Goal: Task Accomplishment & Management: Manage account settings

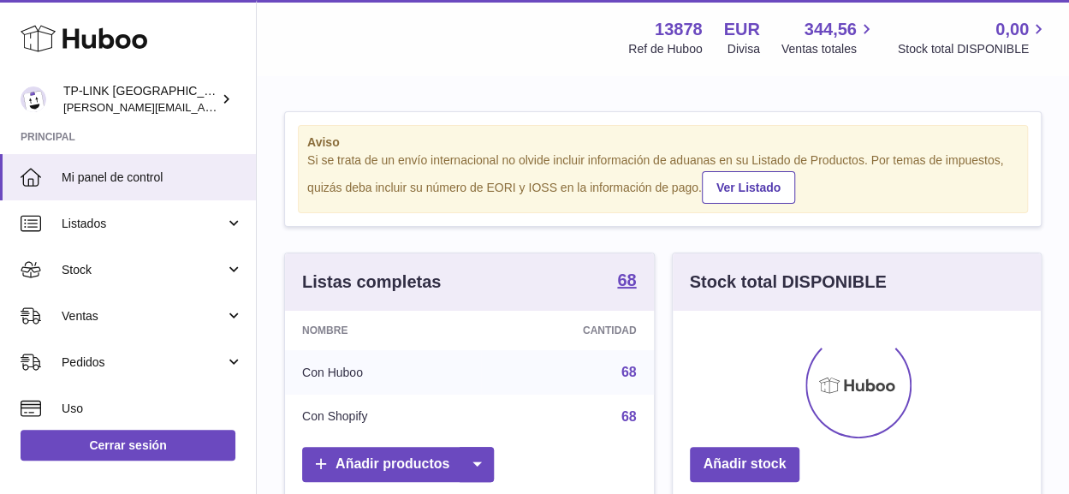
scroll to position [267, 368]
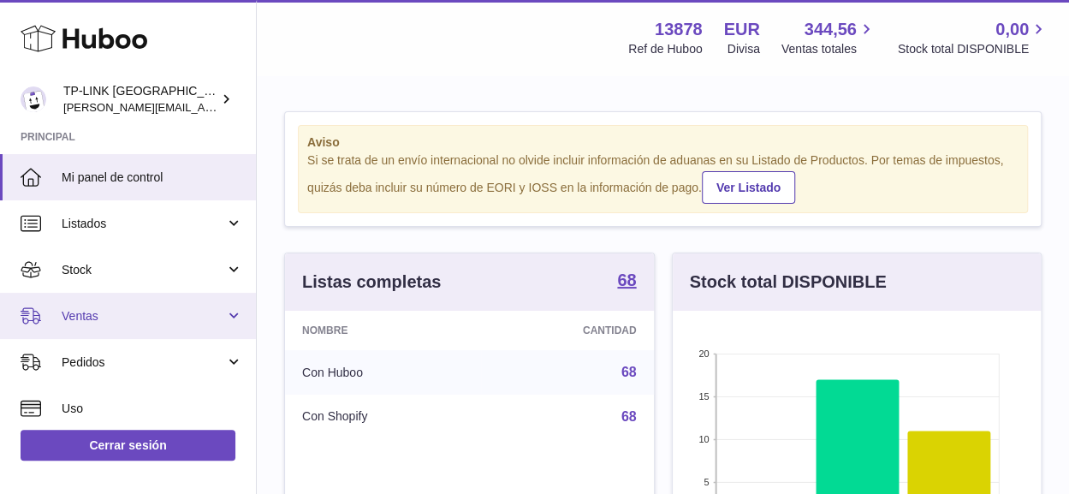
click at [235, 312] on link "Ventas" at bounding box center [128, 316] width 256 height 46
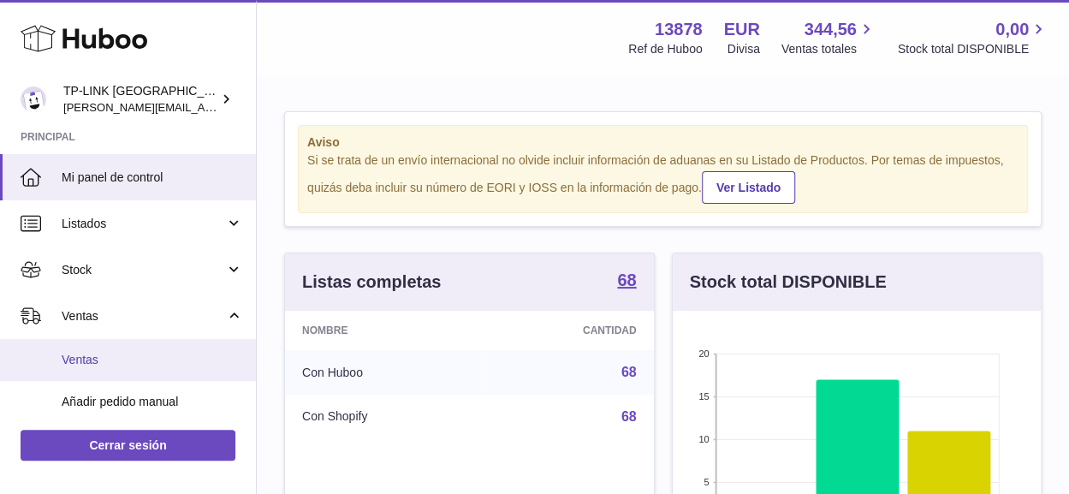
click at [96, 356] on span "Ventas" at bounding box center [152, 360] width 181 height 16
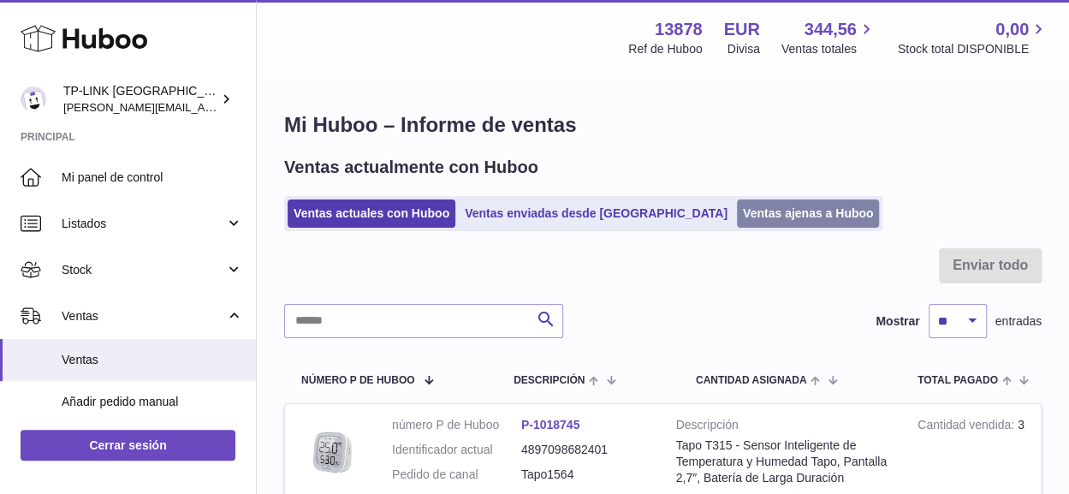
click at [737, 210] on link "Ventas ajenas a Huboo" at bounding box center [808, 213] width 143 height 28
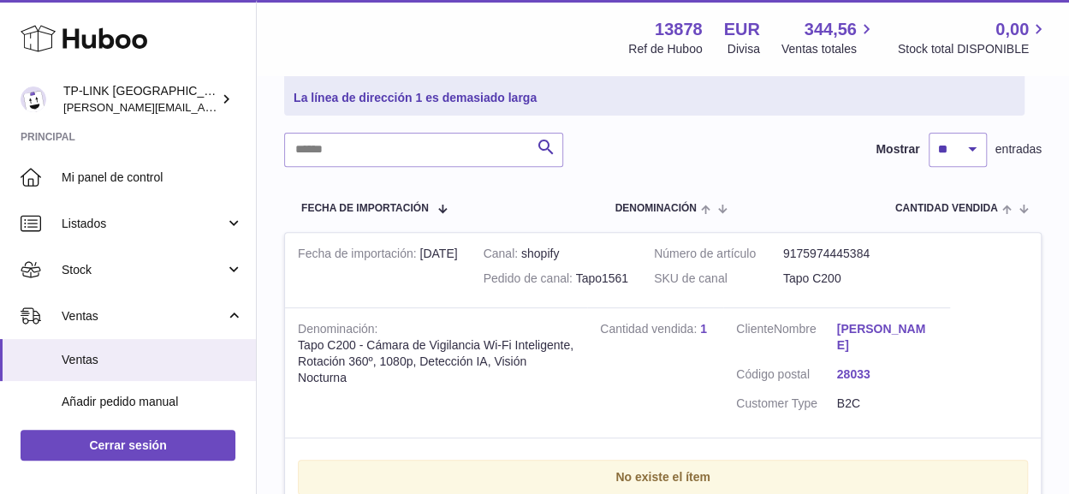
scroll to position [342, 0]
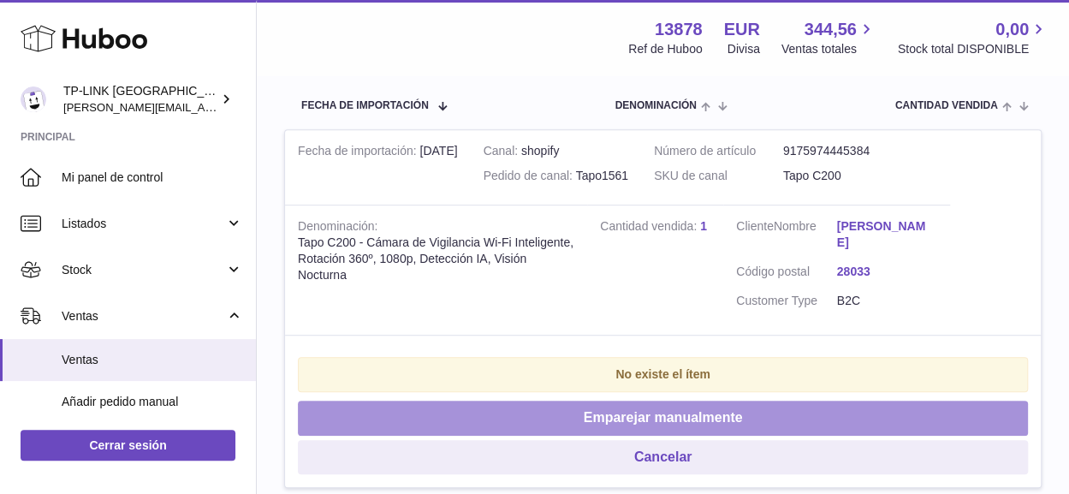
click at [611, 420] on button "Emparejar manualmente" at bounding box center [663, 418] width 730 height 35
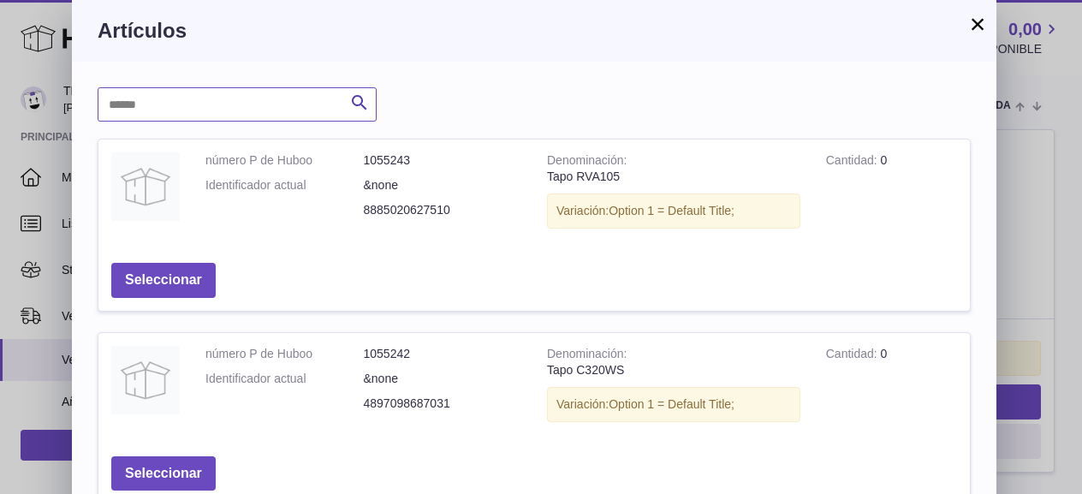
click at [265, 98] on input "text" at bounding box center [237, 104] width 279 height 34
type input "****"
click at [356, 95] on icon "submit" at bounding box center [359, 102] width 21 height 21
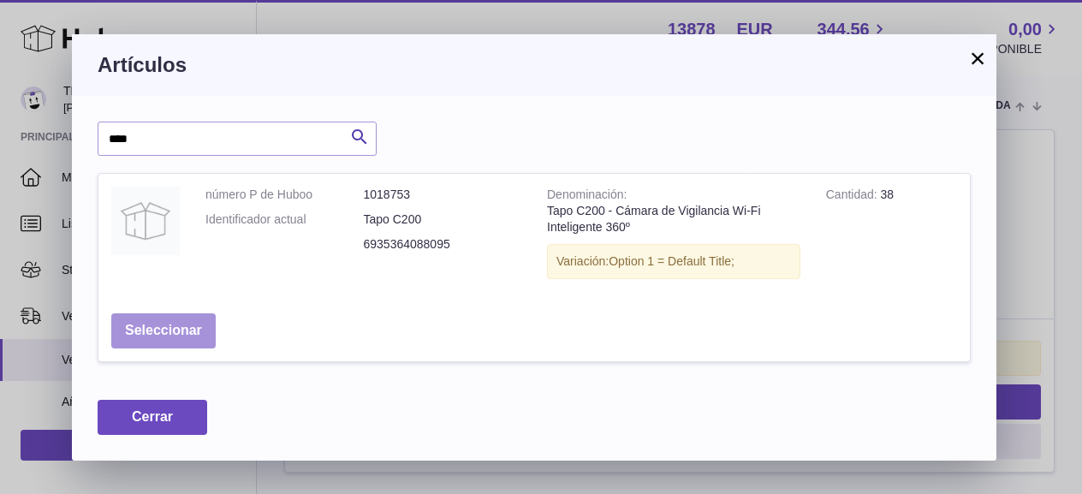
click at [175, 328] on button "Seleccionar" at bounding box center [163, 330] width 104 height 35
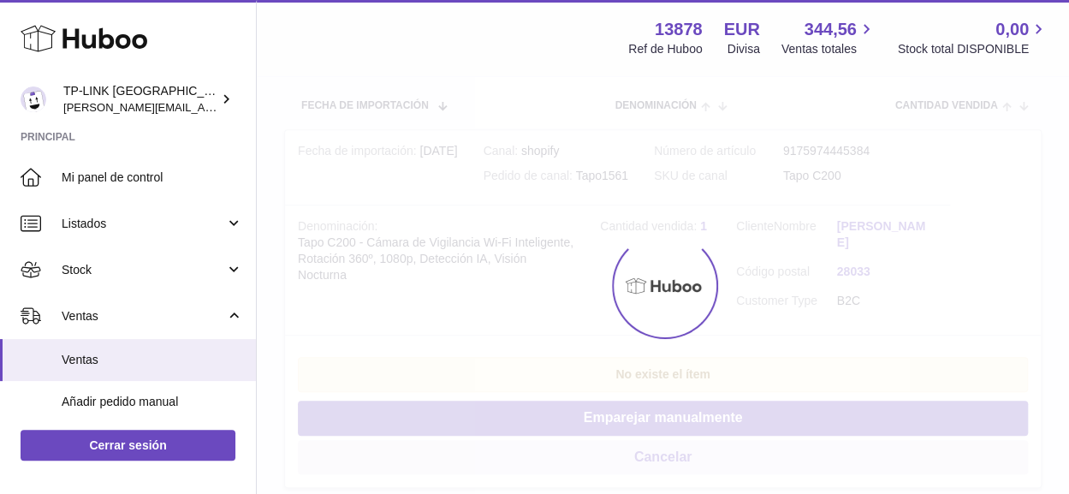
scroll to position [112, 0]
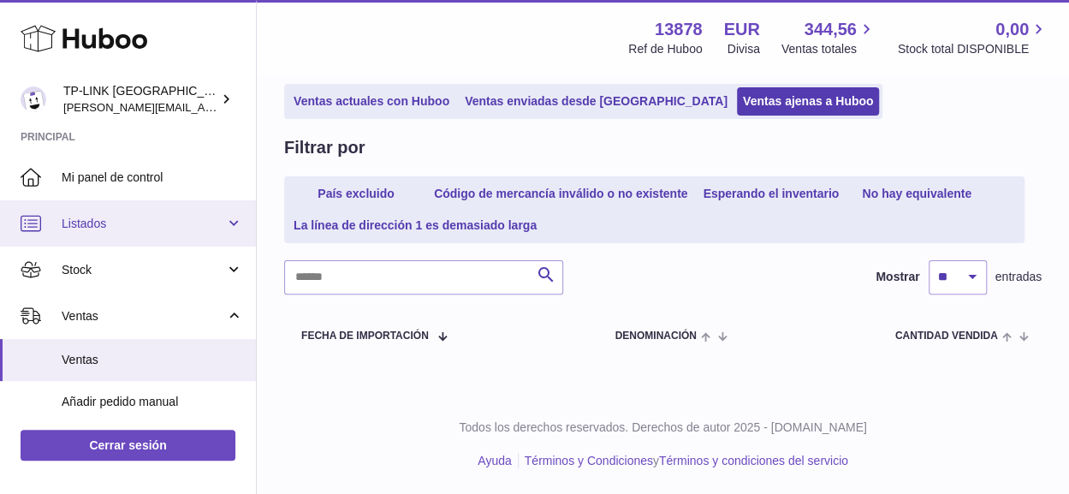
click at [232, 228] on link "Listados" at bounding box center [128, 223] width 256 height 46
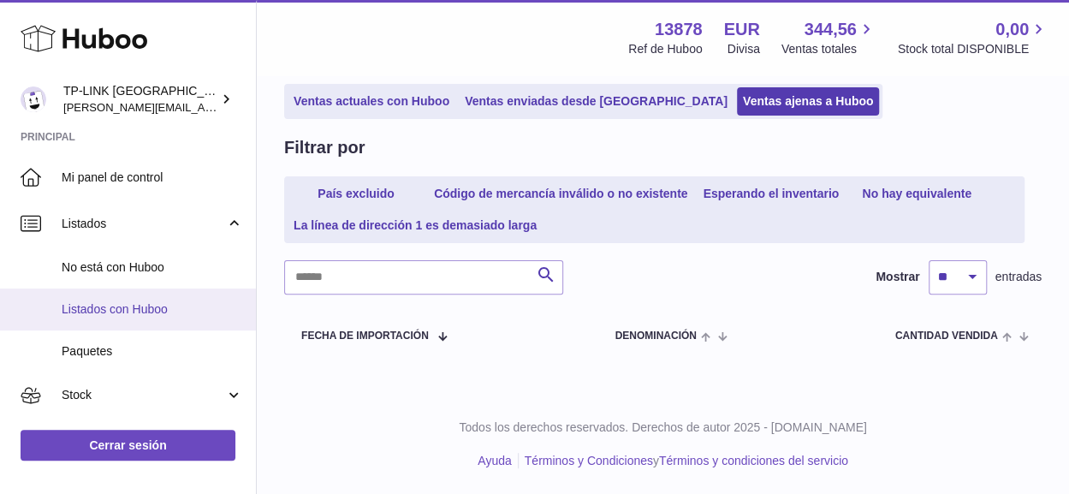
click at [159, 309] on span "Listados con Huboo" at bounding box center [152, 309] width 181 height 16
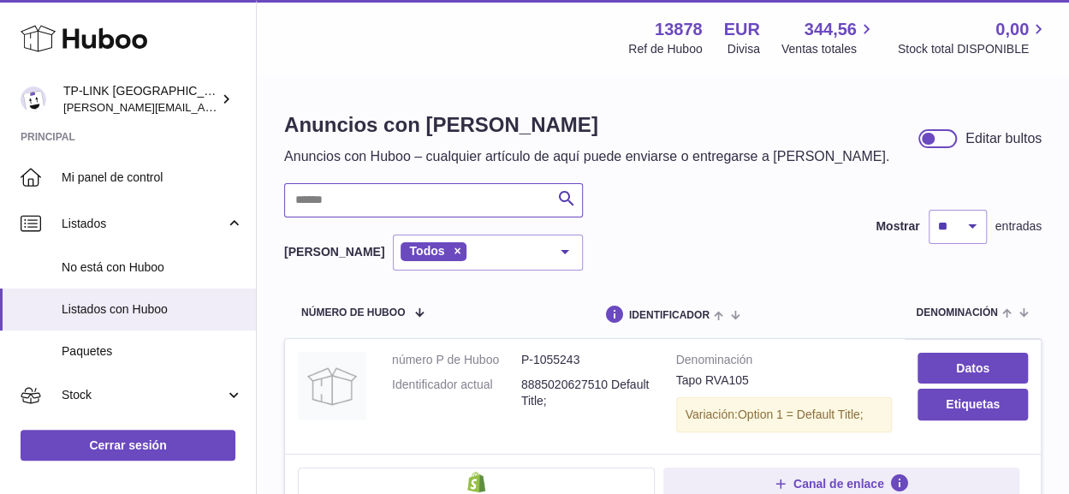
click at [440, 194] on input "text" at bounding box center [433, 200] width 299 height 34
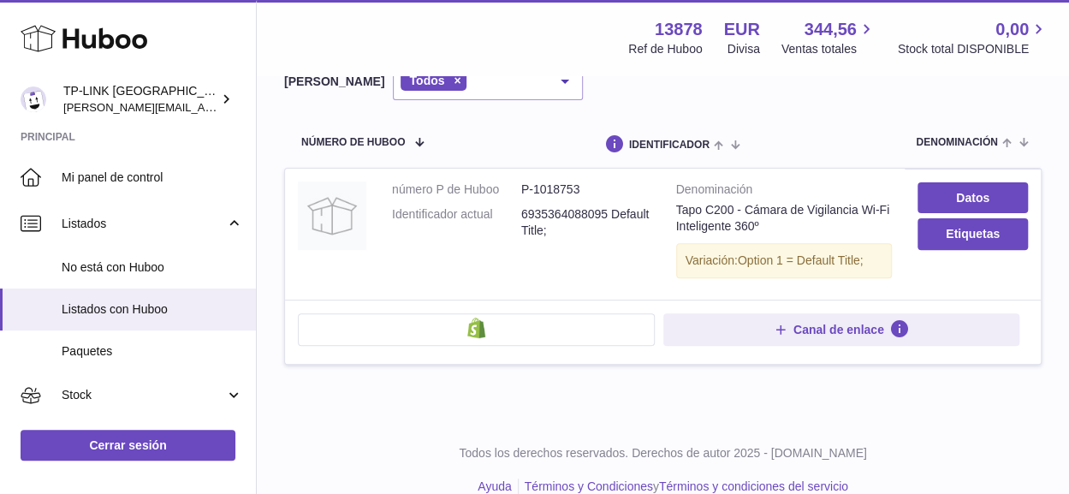
scroll to position [171, 0]
type input "****"
click at [970, 193] on link "Datos" at bounding box center [972, 196] width 110 height 31
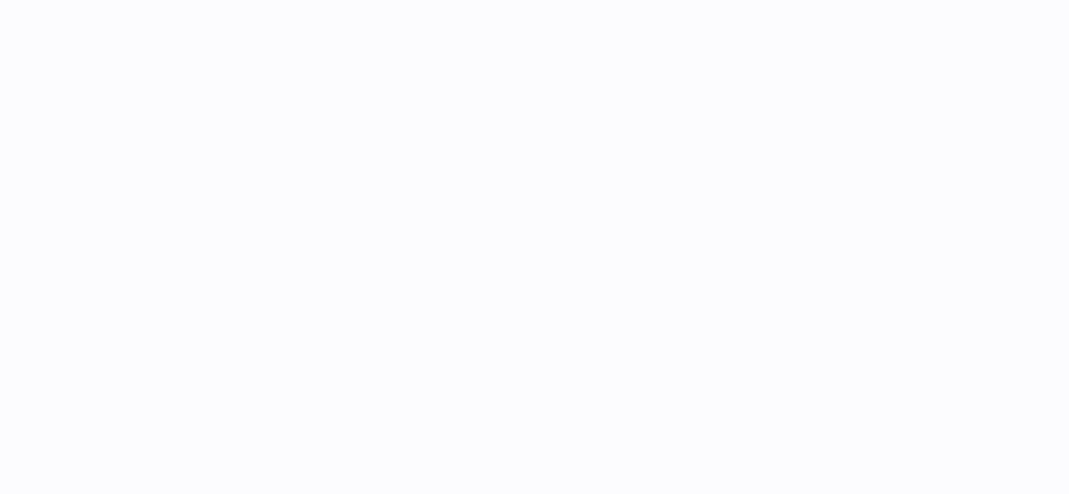
select select
select select "****"
